Goal: Task Accomplishment & Management: Manage account settings

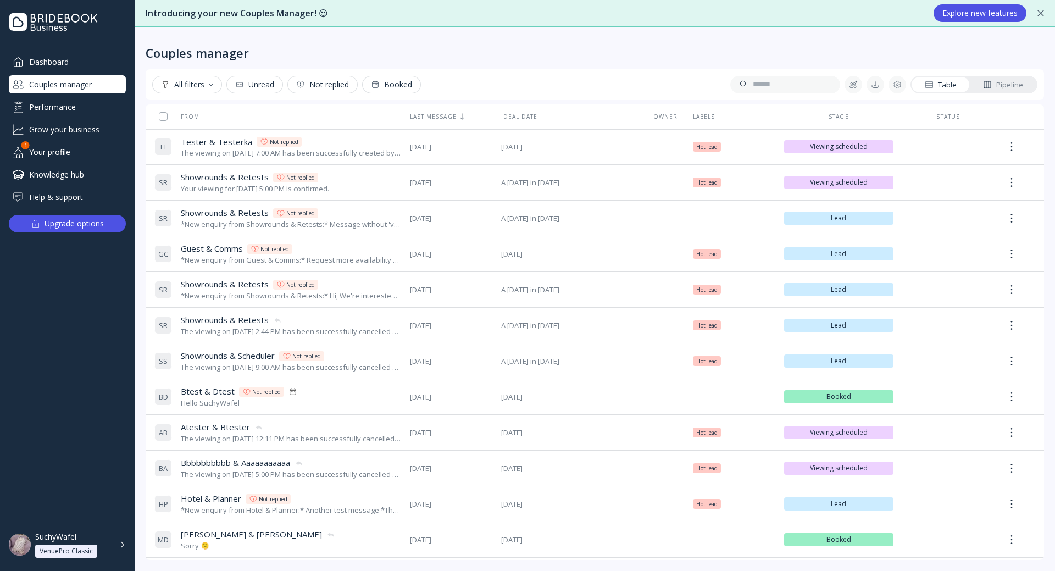
click at [38, 145] on div "Your profile" at bounding box center [67, 152] width 117 height 18
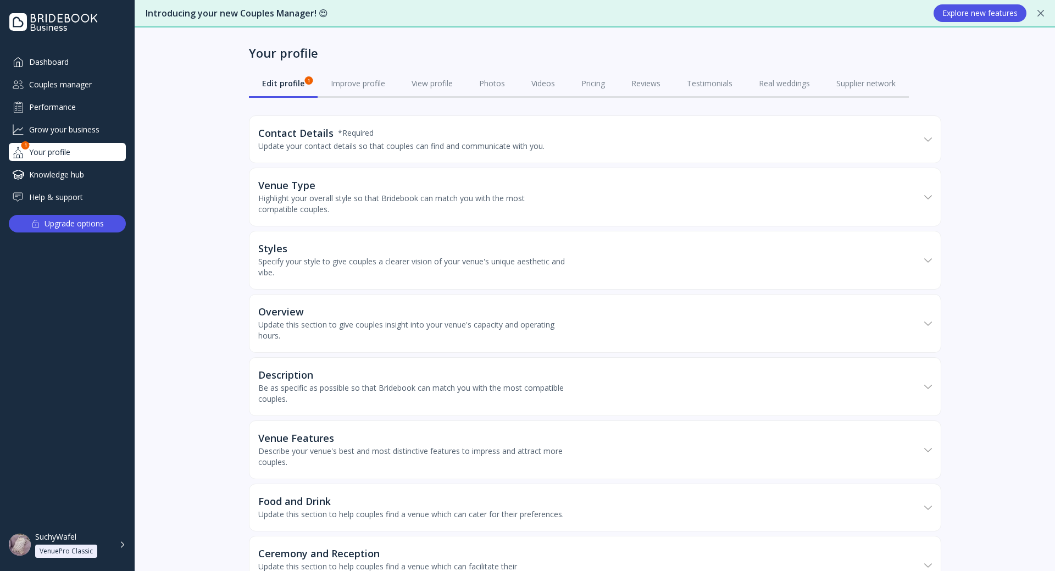
click at [386, 153] on div "Contact Details * Required Update your contact details so that couples can find…" at bounding box center [589, 139] width 662 height 46
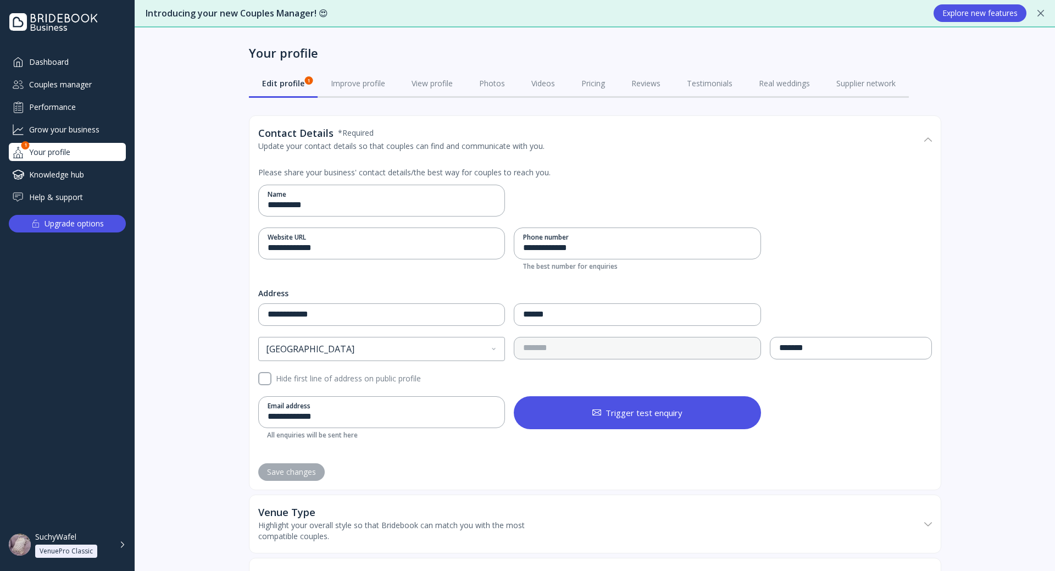
click at [378, 137] on div "Contact Details * Required" at bounding box center [401, 132] width 286 height 11
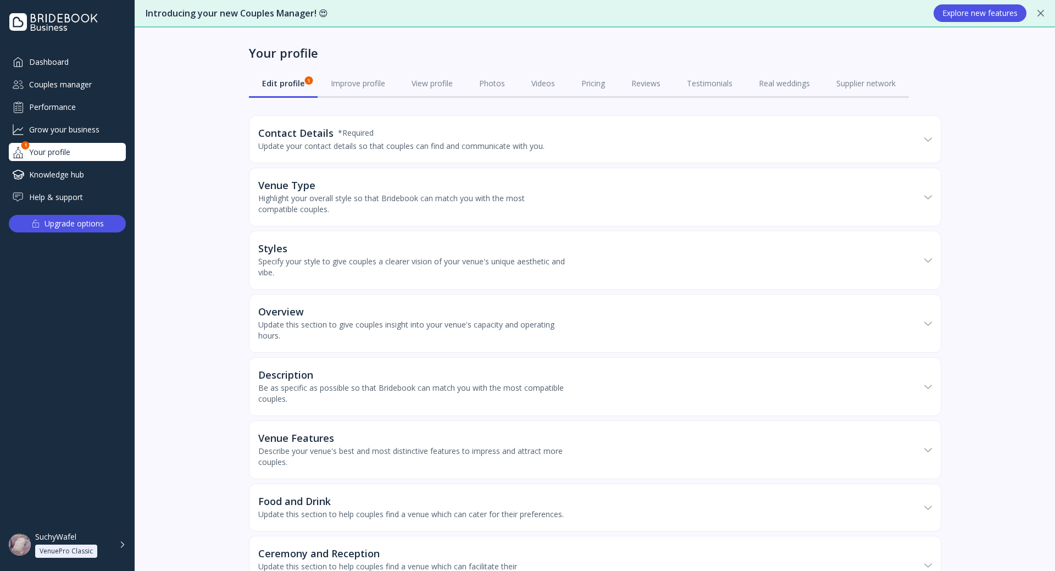
click at [363, 209] on div "Highlight your overall style so that Bridebook can match you with the most comp…" at bounding box center [412, 204] width 308 height 22
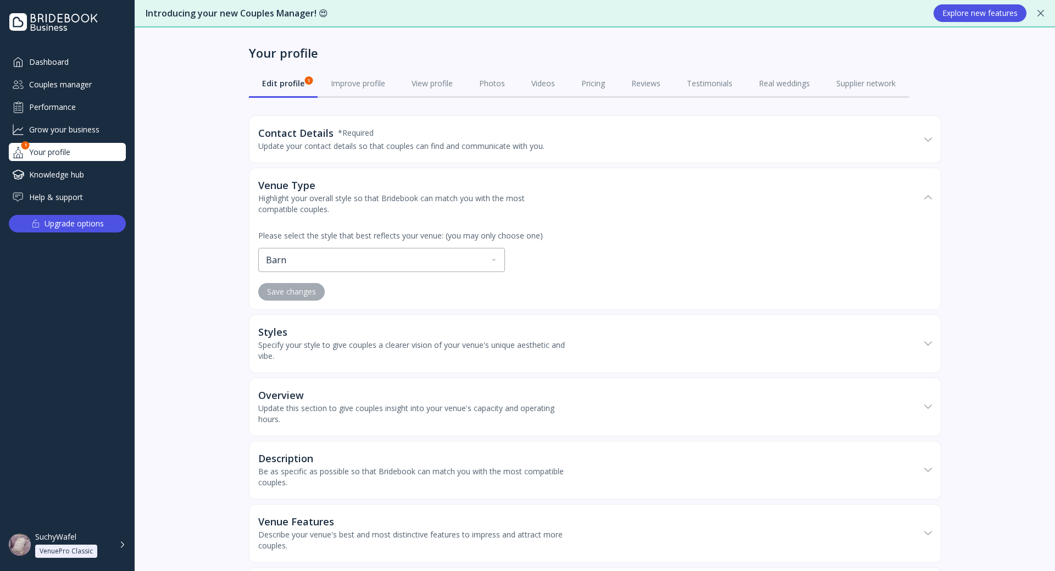
click at [363, 209] on div "Highlight your overall style so that Bridebook can match you with the most comp…" at bounding box center [412, 204] width 308 height 22
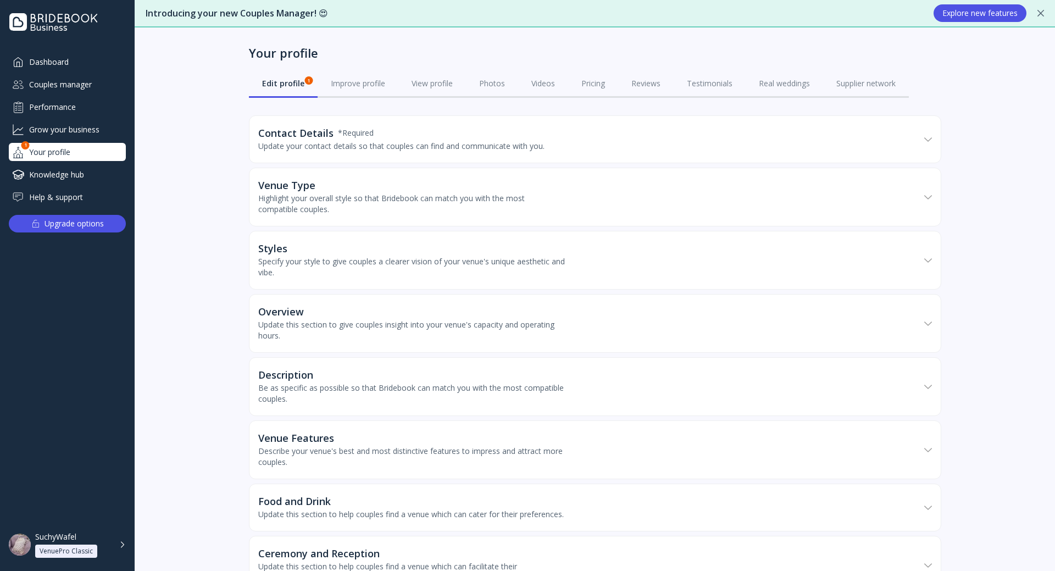
click at [356, 265] on div "Specify your style to give couples a clearer vision of your venue's unique aest…" at bounding box center [412, 267] width 308 height 22
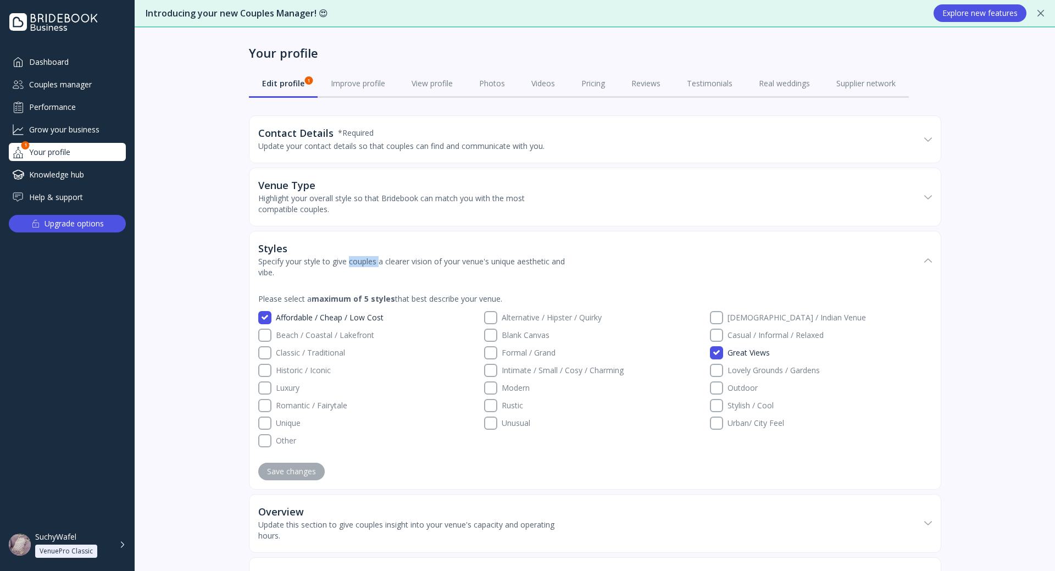
click at [356, 265] on div "Specify your style to give couples a clearer vision of your venue's unique aest…" at bounding box center [412, 267] width 308 height 22
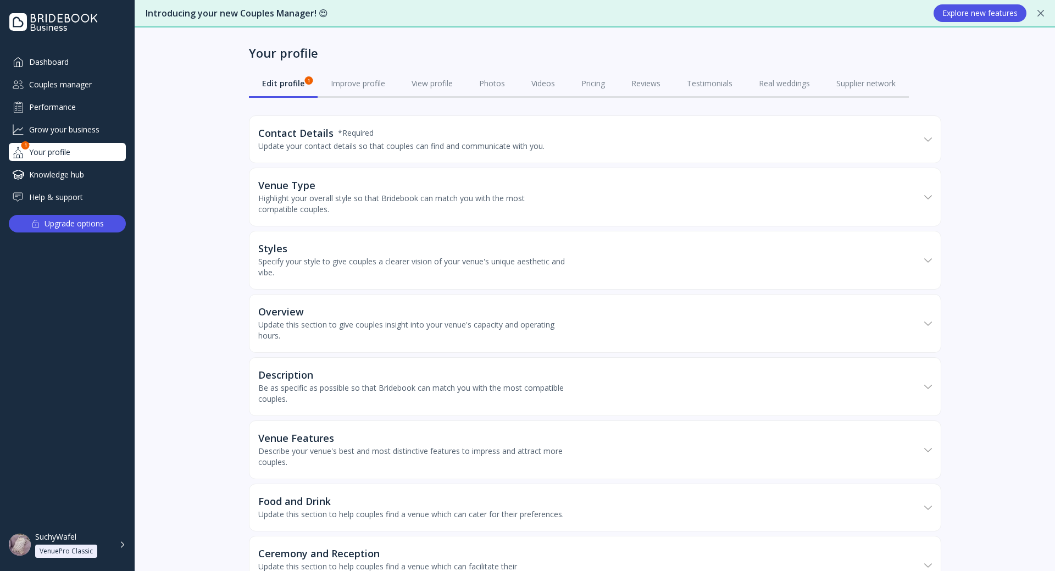
click at [374, 331] on div "Update this section to give couples insight into your venue's capacity and oper…" at bounding box center [412, 330] width 308 height 22
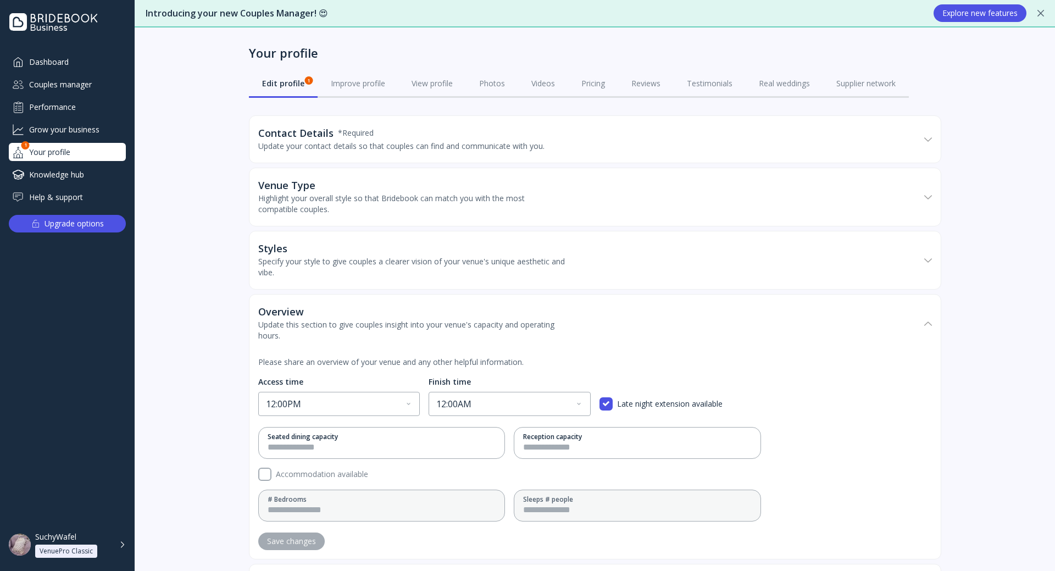
click at [374, 331] on div "Update this section to give couples insight into your venue's capacity and oper…" at bounding box center [412, 330] width 308 height 22
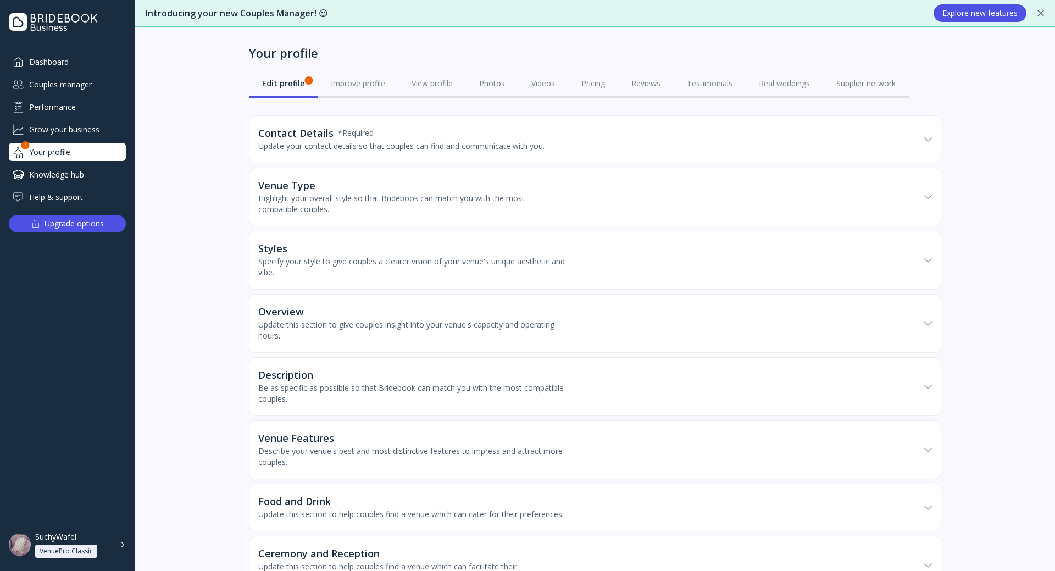
click at [284, 81] on div "Edit profile 1" at bounding box center [283, 83] width 42 height 11
click at [346, 85] on div "Improve profile" at bounding box center [358, 83] width 54 height 11
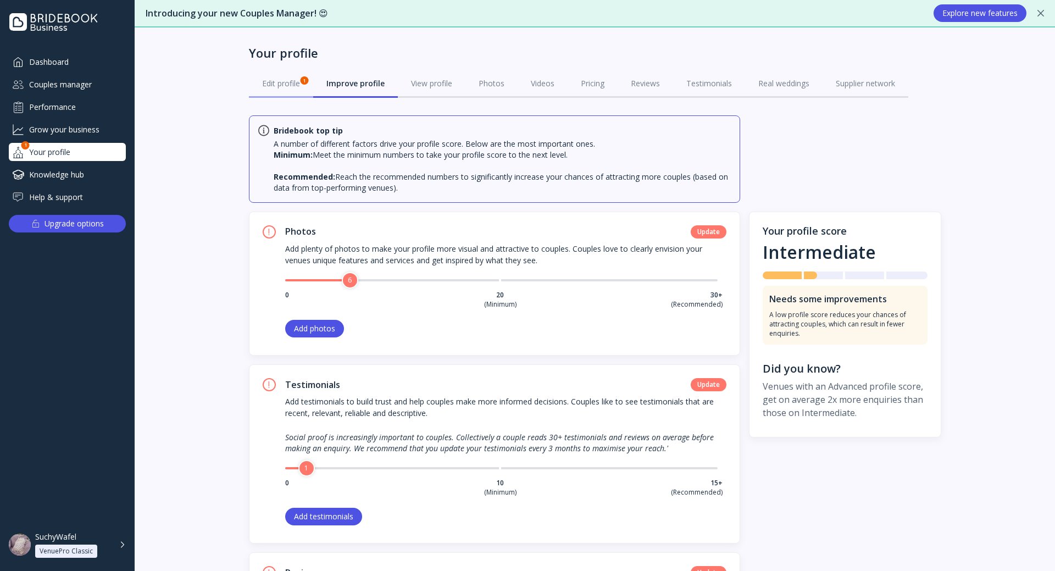
click at [287, 86] on div "Edit profile 1" at bounding box center [281, 83] width 38 height 11
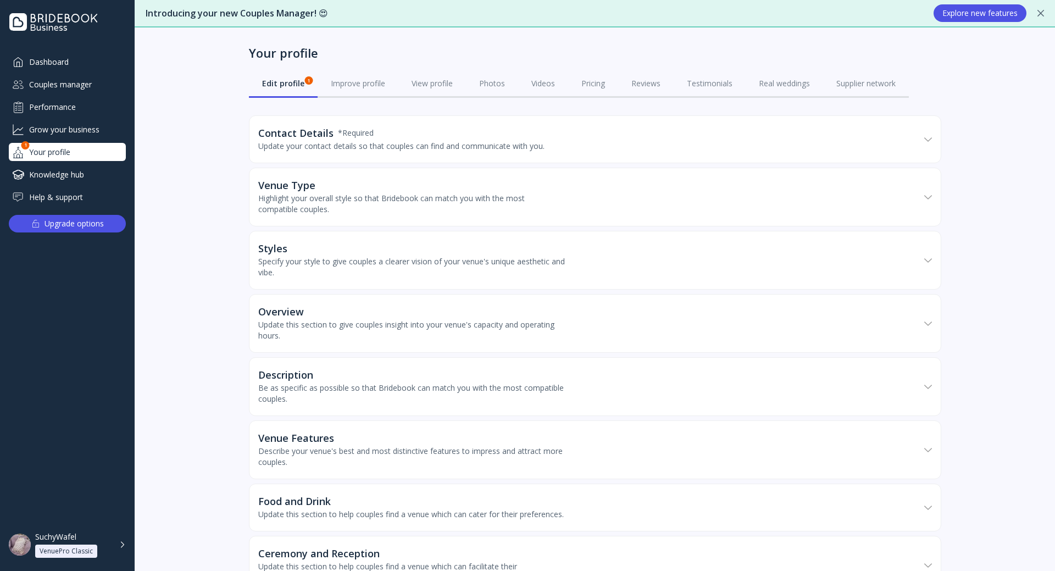
click at [64, 541] on div "SuchyWafel" at bounding box center [55, 537] width 41 height 10
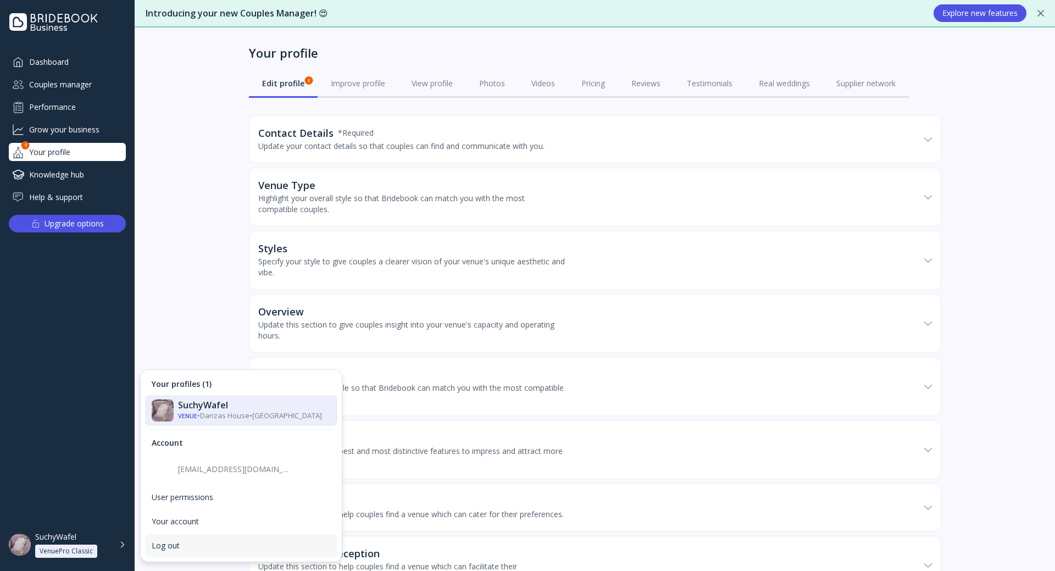
click at [172, 547] on div "Log out" at bounding box center [241, 546] width 179 height 10
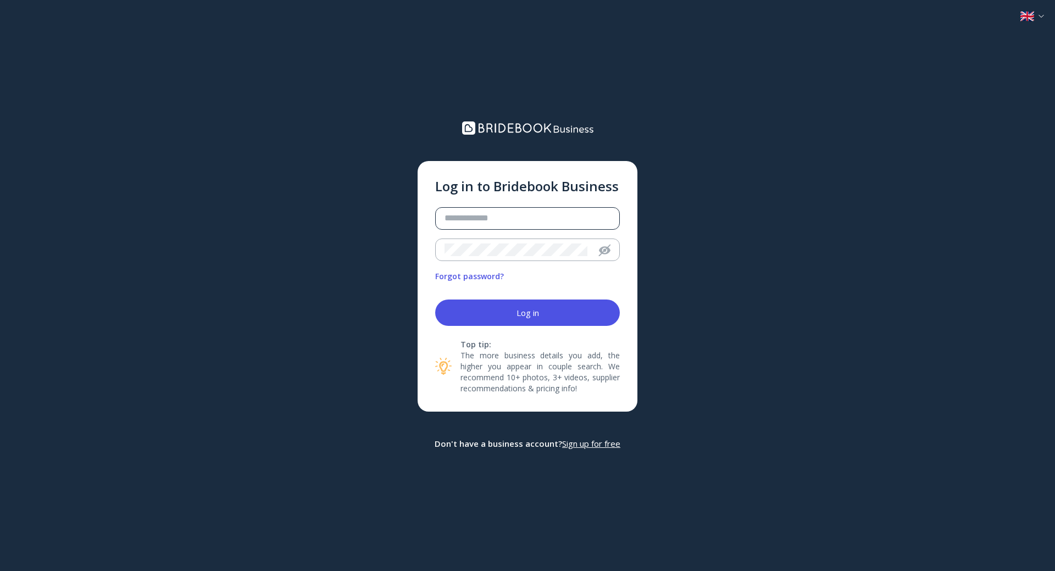
click at [541, 208] on div at bounding box center [523, 218] width 175 height 21
click at [540, 221] on input "email" at bounding box center [528, 218] width 166 height 13
paste input "**********"
type input "**********"
click at [501, 257] on div at bounding box center [512, 249] width 152 height 21
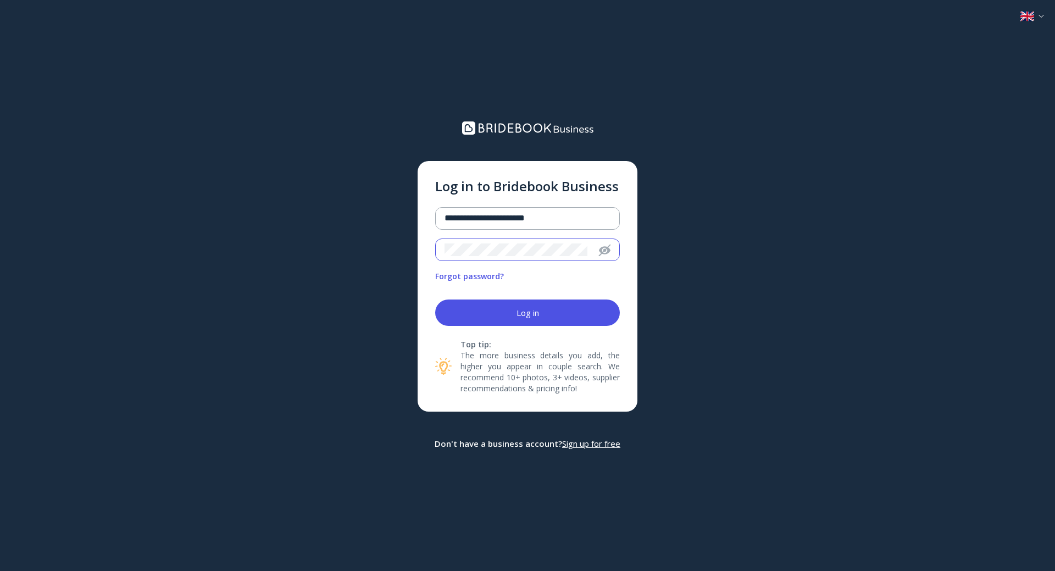
click at [435, 299] on button "Log in" at bounding box center [527, 312] width 185 height 26
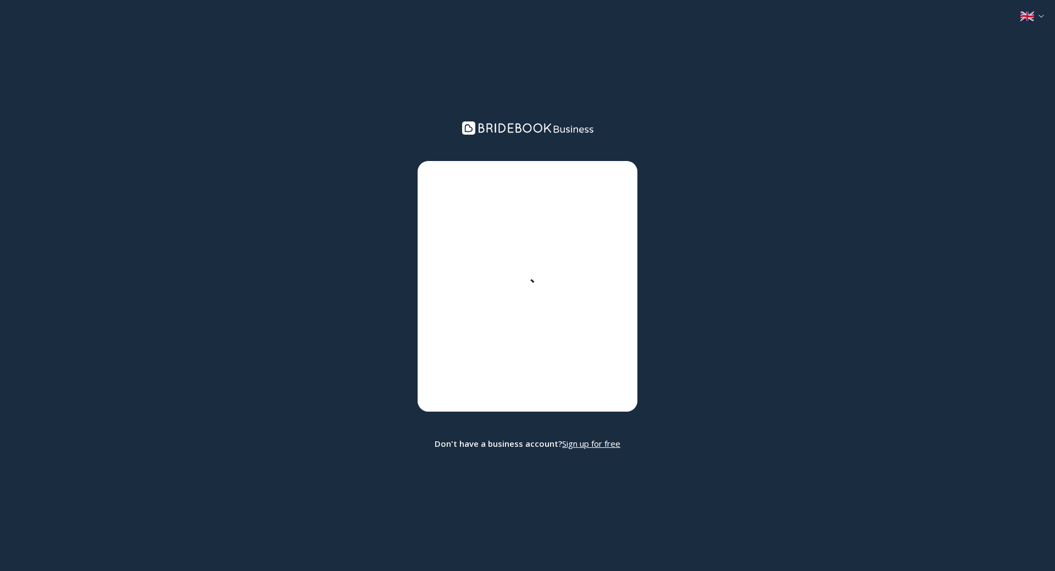
click at [1038, 21] on div "Log in to Bridebook Business Forgot password? Log in Top tip: The more business…" at bounding box center [527, 285] width 1055 height 571
click at [1036, 18] on div at bounding box center [1032, 16] width 24 height 10
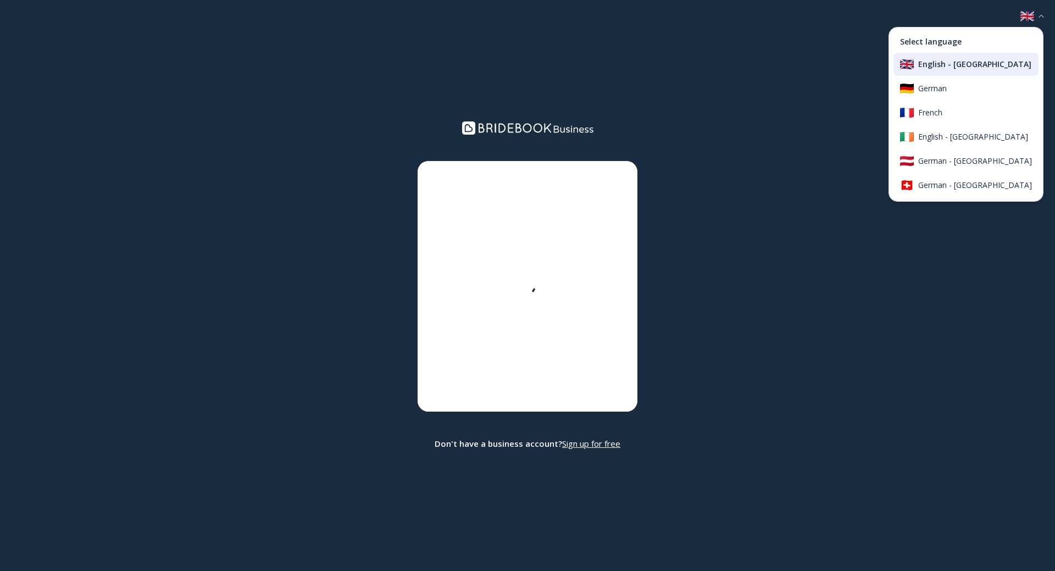
click at [953, 63] on div "English - [GEOGRAPHIC_DATA]" at bounding box center [975, 64] width 114 height 10
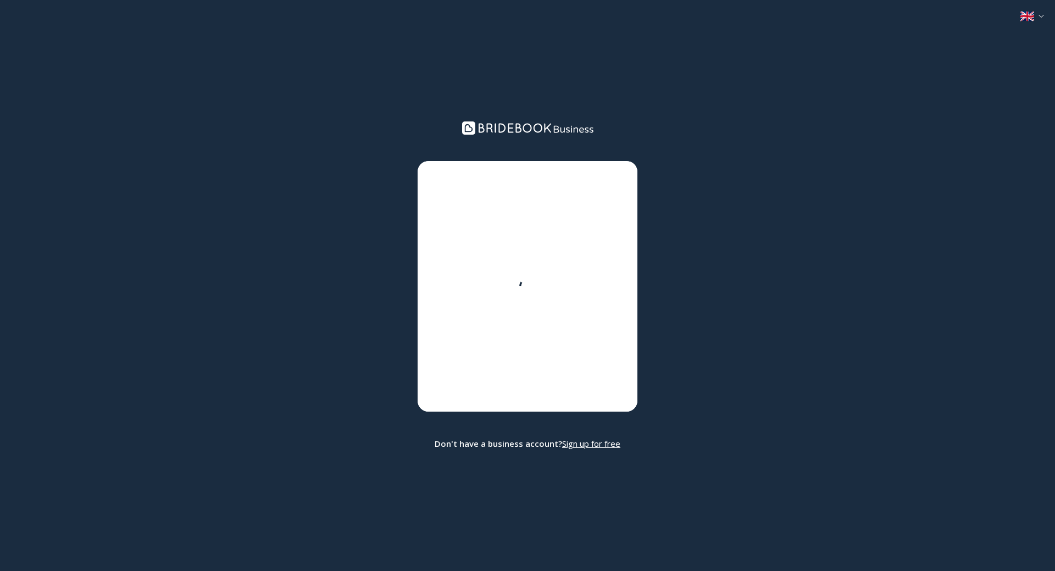
click at [1028, 13] on img at bounding box center [1027, 16] width 14 height 10
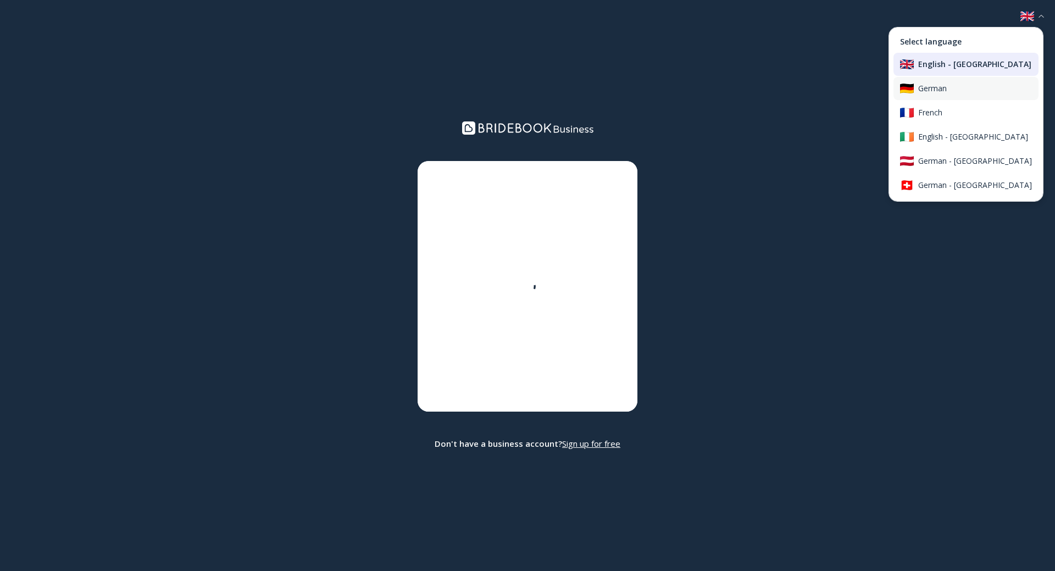
click at [969, 88] on div "German" at bounding box center [975, 89] width 114 height 10
